Goal: Book appointment/travel/reservation

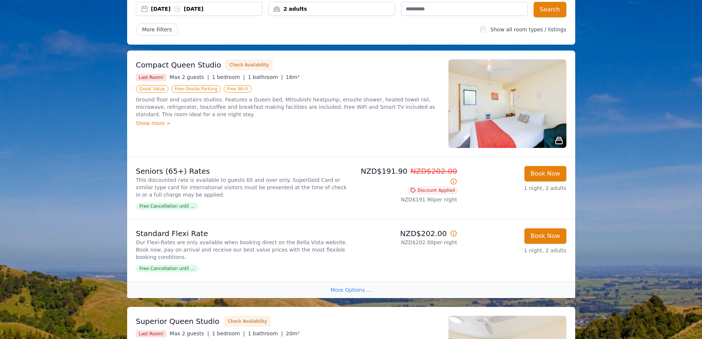
scroll to position [74, 0]
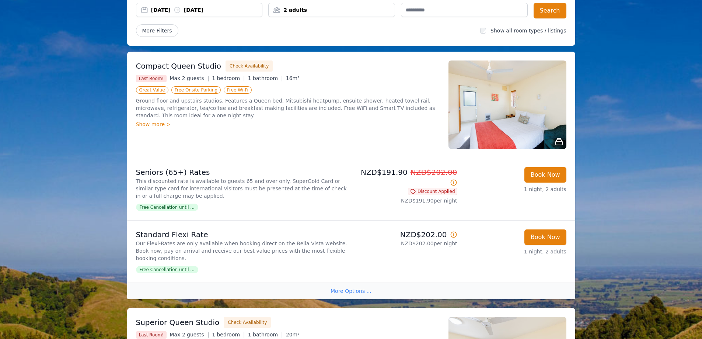
click at [148, 122] on div "Show more >" at bounding box center [288, 123] width 304 height 7
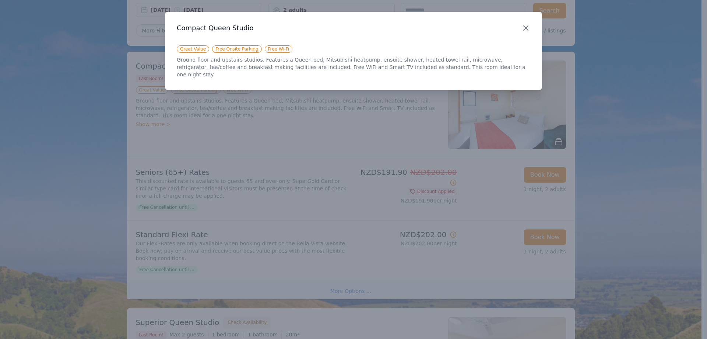
click at [524, 29] on icon "button" at bounding box center [526, 28] width 9 height 9
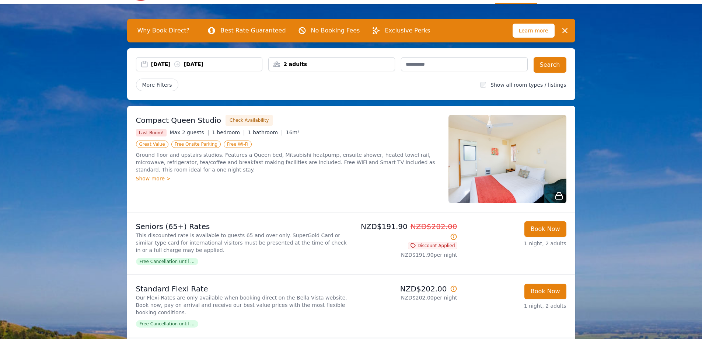
scroll to position [0, 0]
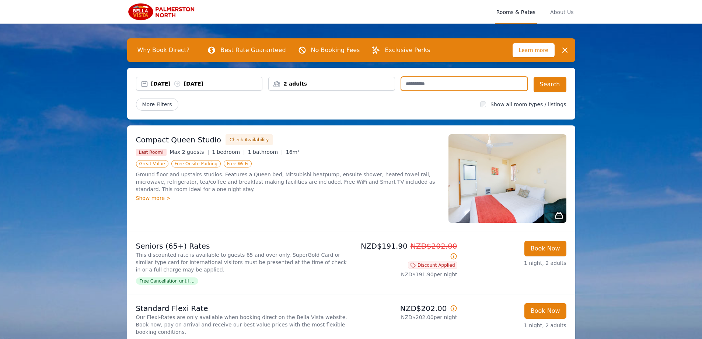
click at [437, 84] on input "text" at bounding box center [464, 84] width 127 height 14
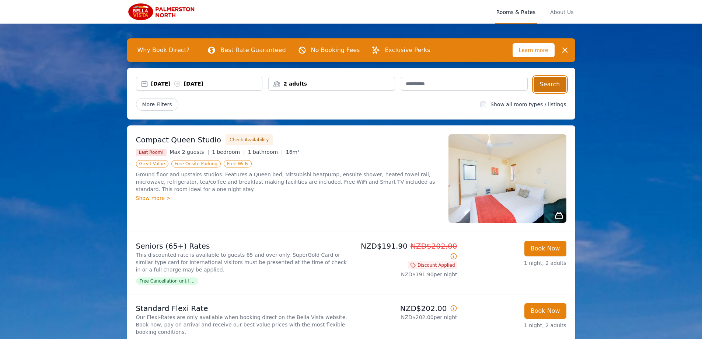
click at [553, 85] on button "Search" at bounding box center [550, 84] width 33 height 15
click at [542, 49] on span "Learn more" at bounding box center [534, 50] width 42 height 14
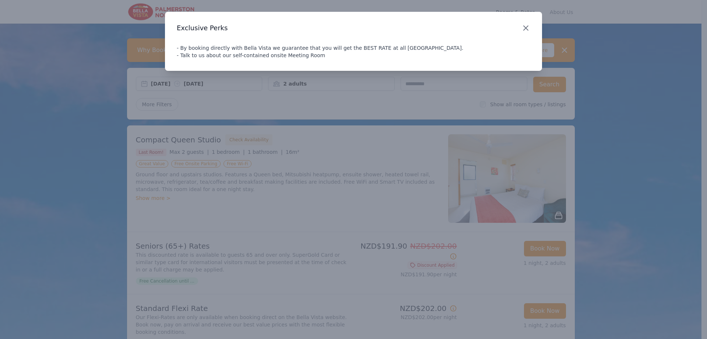
click at [528, 25] on icon "button" at bounding box center [526, 28] width 9 height 9
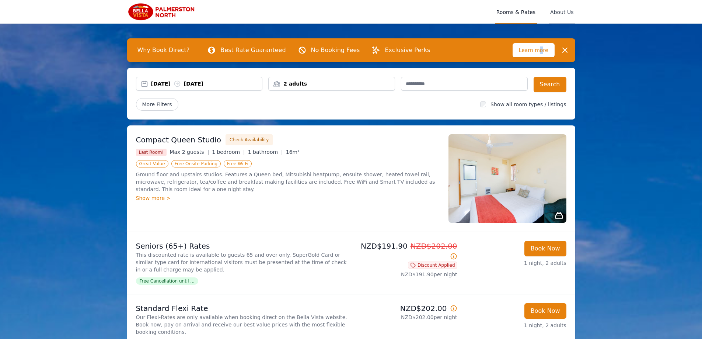
click at [565, 10] on span "About Us" at bounding box center [562, 12] width 26 height 24
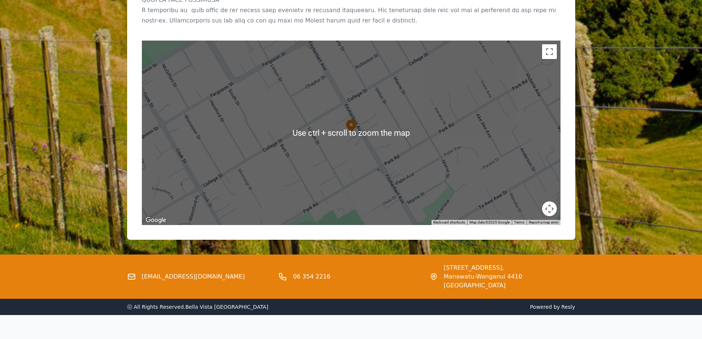
scroll to position [730, 0]
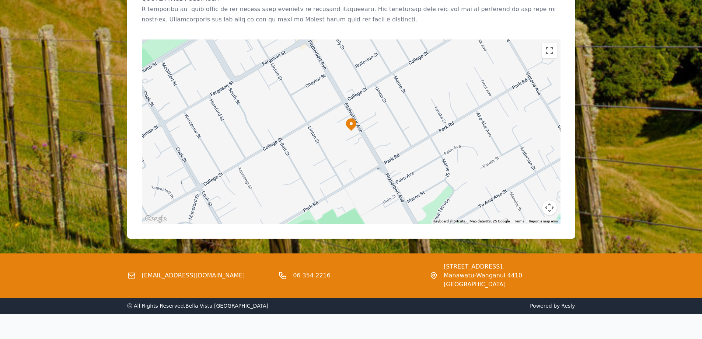
drag, startPoint x: 630, startPoint y: 101, endPoint x: 626, endPoint y: 109, distance: 8.9
